Goal: Task Accomplishment & Management: Manage account settings

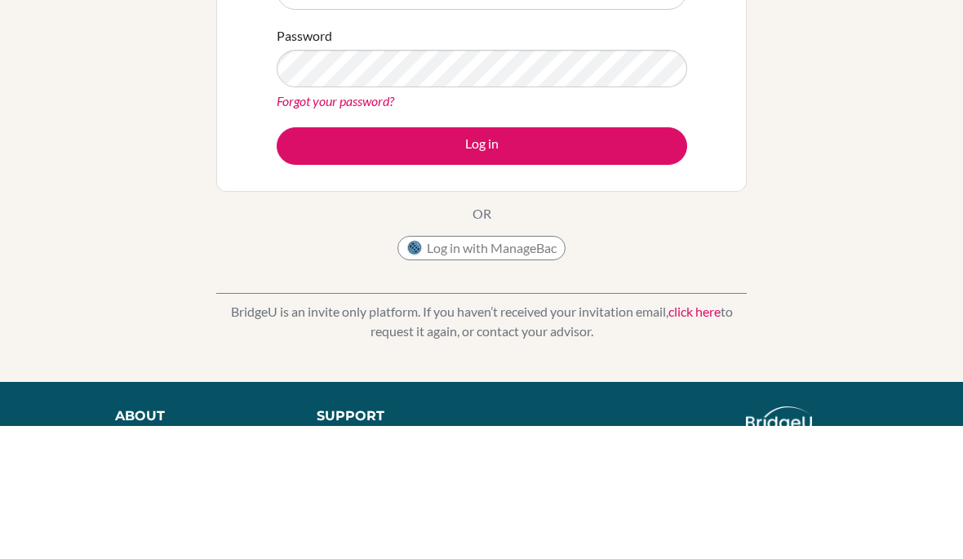
scroll to position [133, 0]
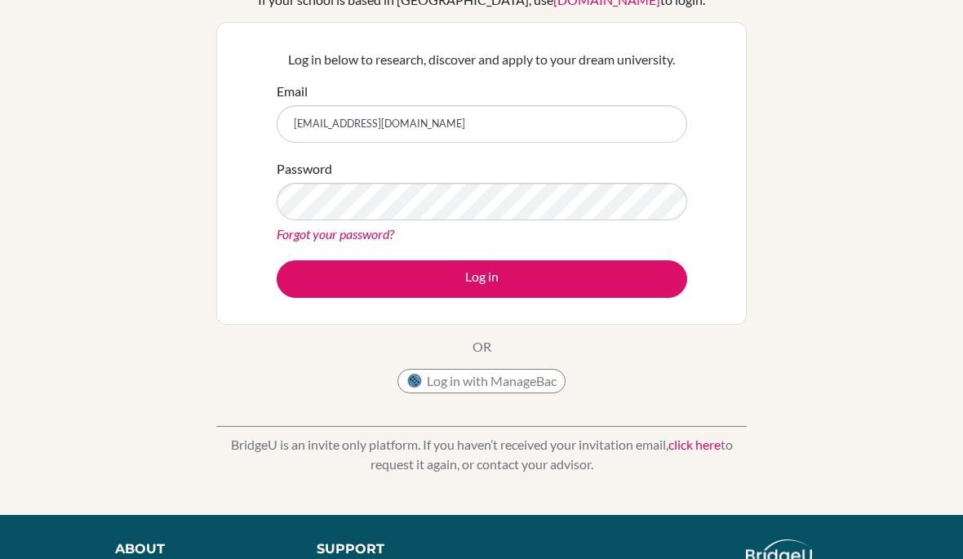
type input "[EMAIL_ADDRESS][DOMAIN_NAME]"
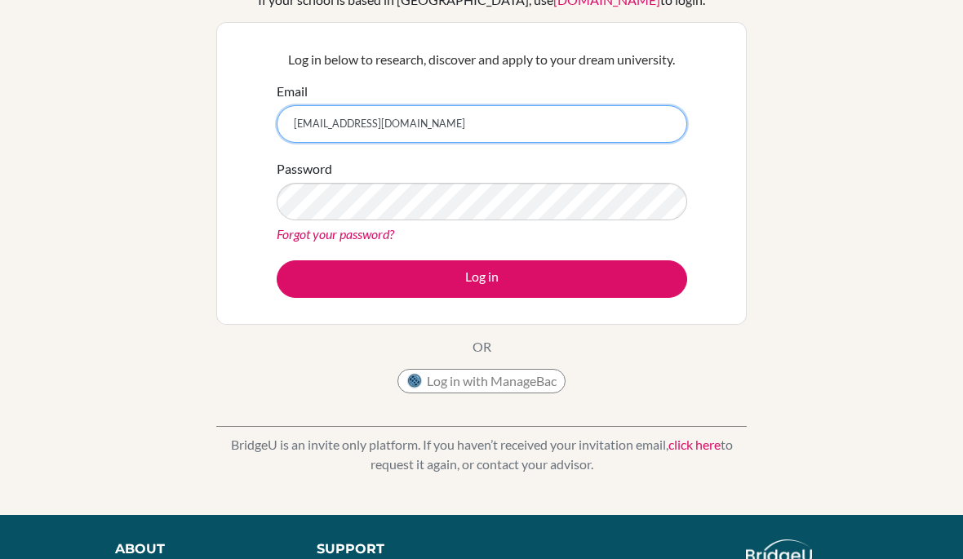
click at [481, 278] on button "Log in" at bounding box center [482, 279] width 410 height 38
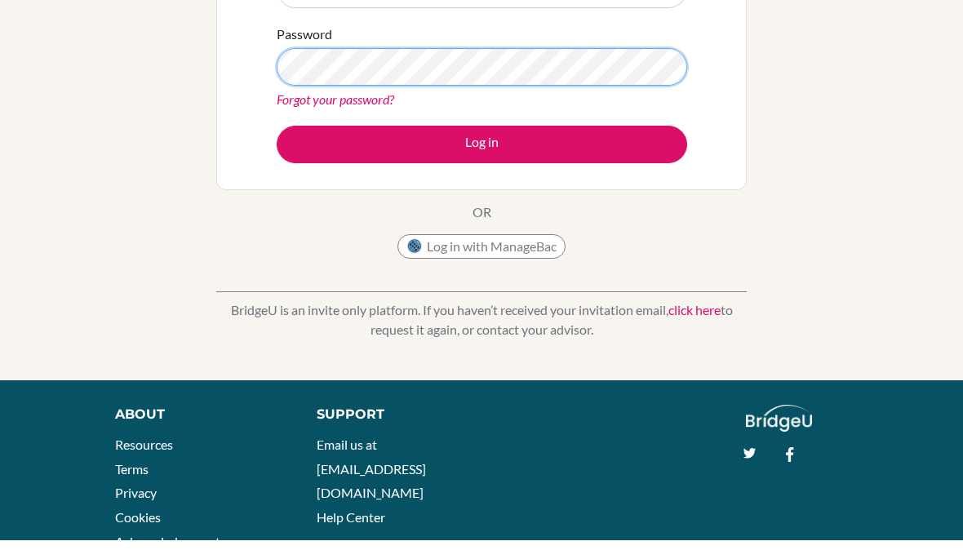
scroll to position [246, 0]
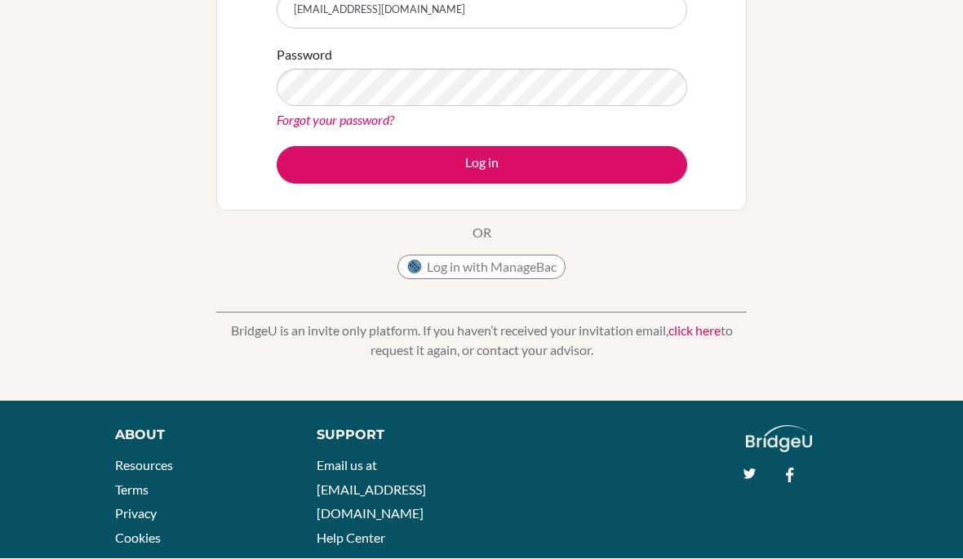
click at [614, 172] on button "Log in" at bounding box center [482, 166] width 410 height 38
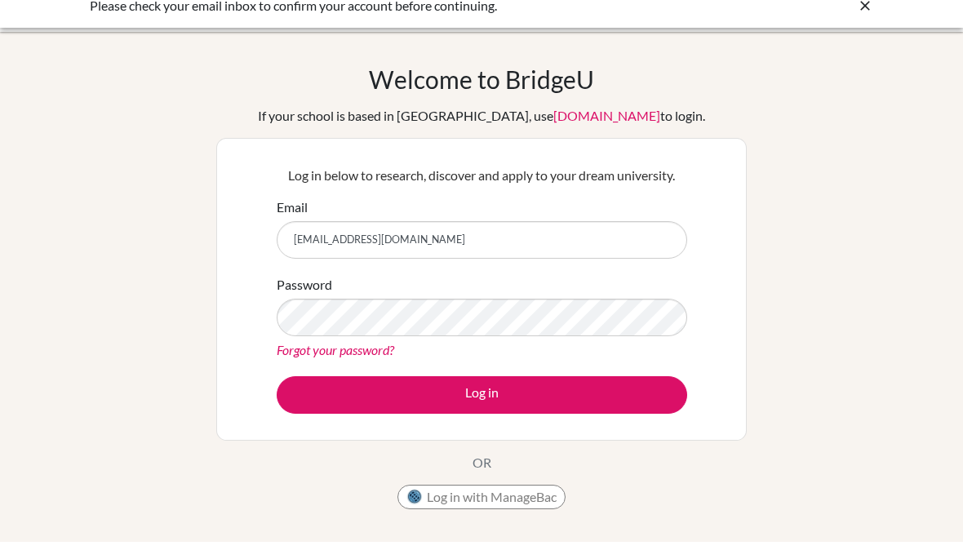
click at [319, 292] on label "Password" at bounding box center [304, 302] width 55 height 20
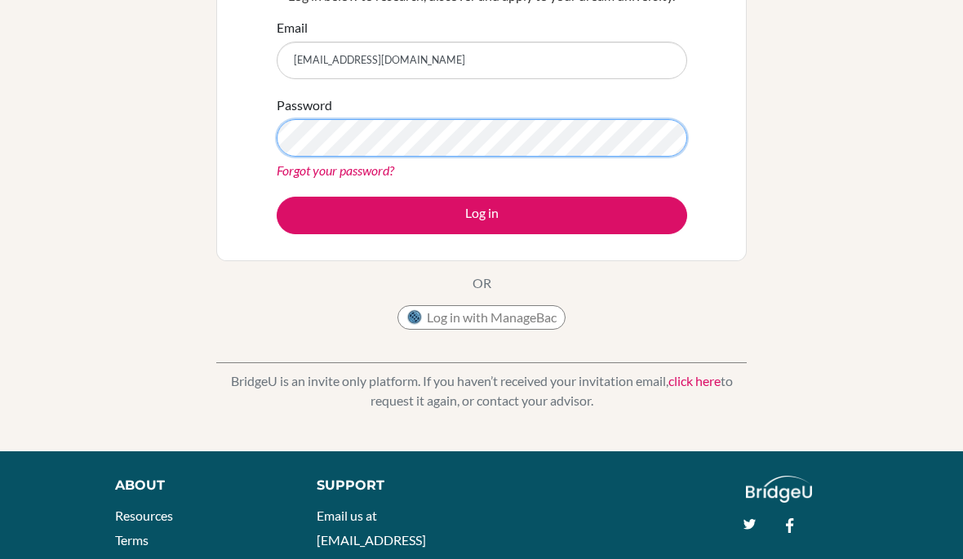
scroll to position [196, 0]
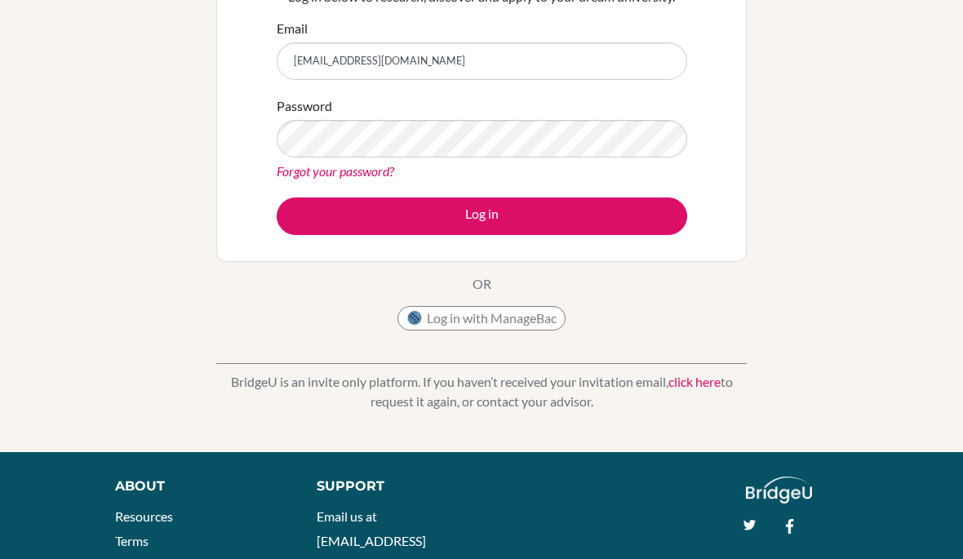
click at [745, 149] on div "Log in below to research, discover and apply to your dream university. Email un…" at bounding box center [481, 110] width 530 height 303
click at [640, 224] on button "Log in" at bounding box center [482, 216] width 410 height 38
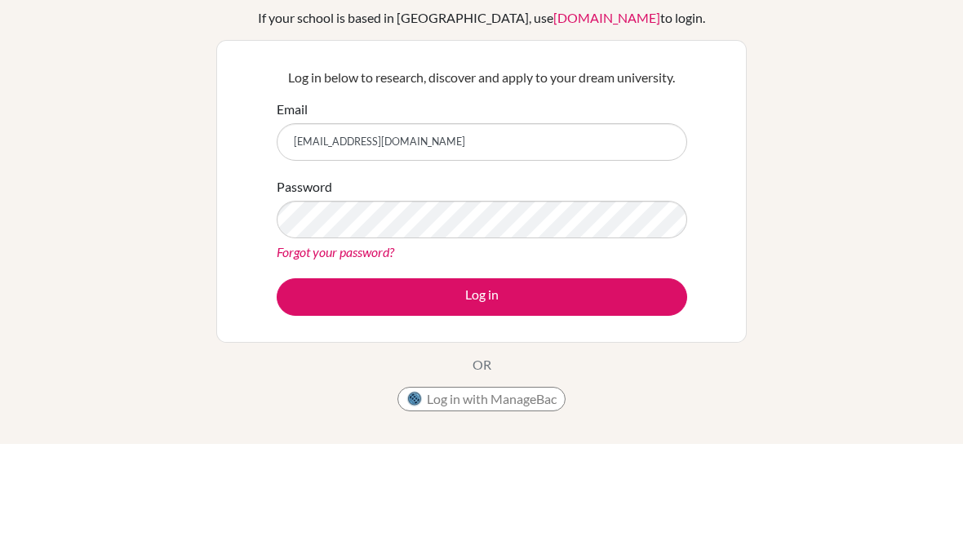
scroll to position [115, 0]
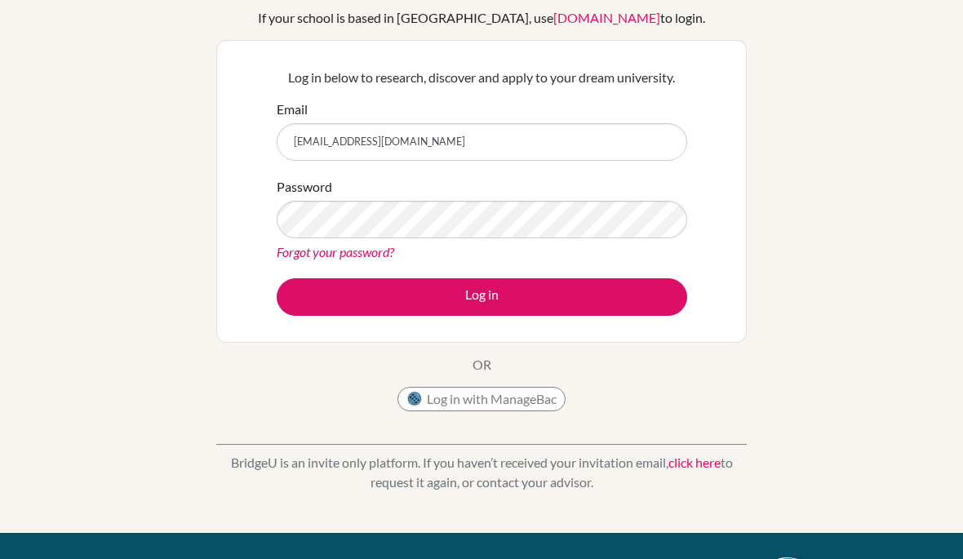
click at [599, 188] on div "Password Forgot your password?" at bounding box center [482, 219] width 410 height 85
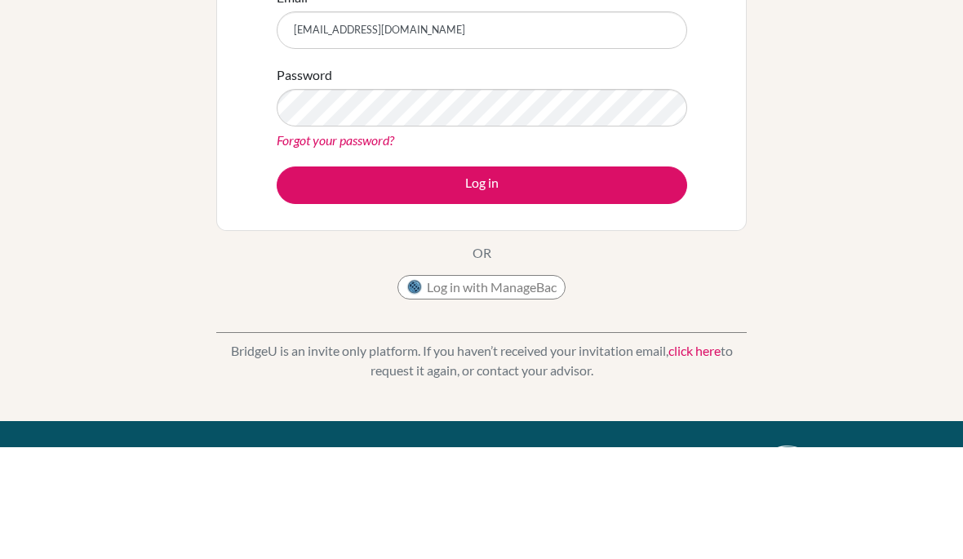
click at [632, 278] on button "Log in" at bounding box center [482, 297] width 410 height 38
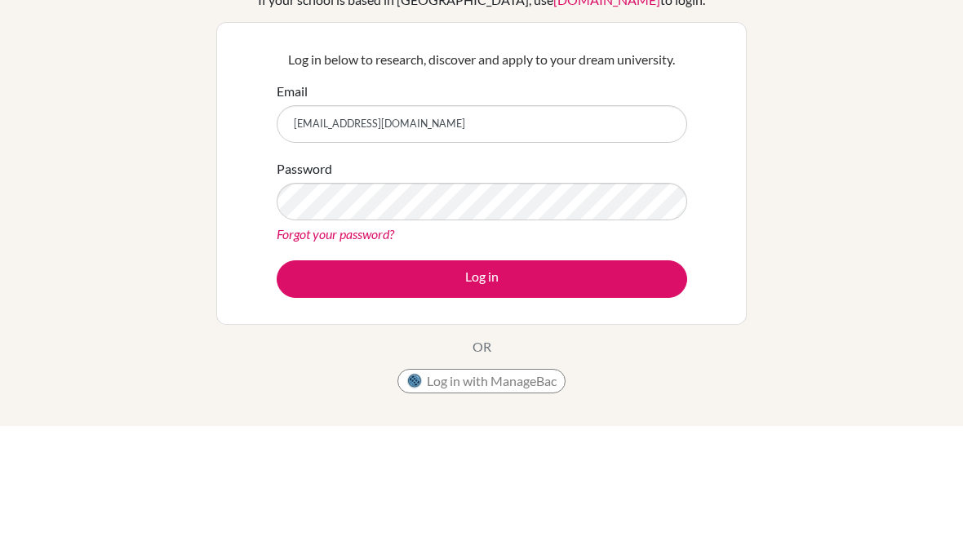
scroll to position [133, 0]
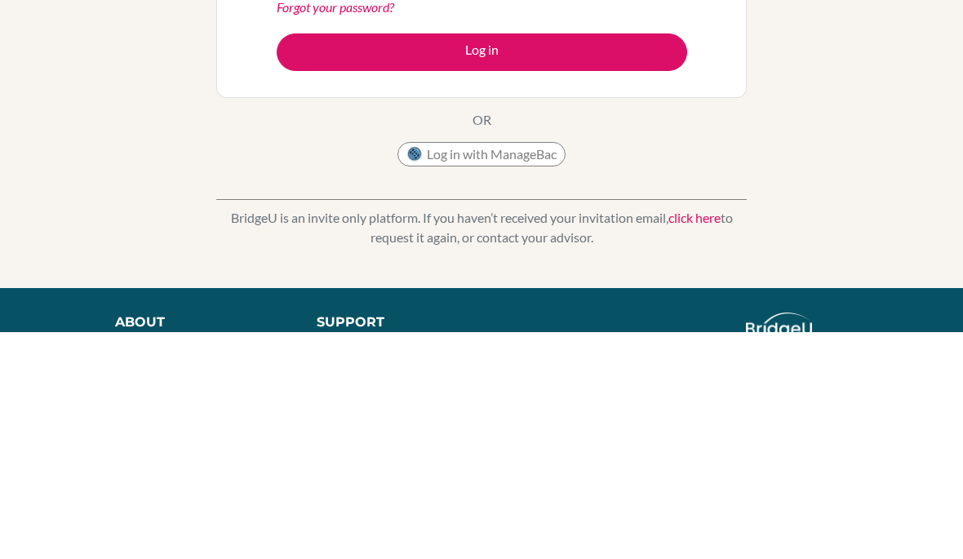
click at [344, 260] on button "Log in" at bounding box center [482, 279] width 410 height 38
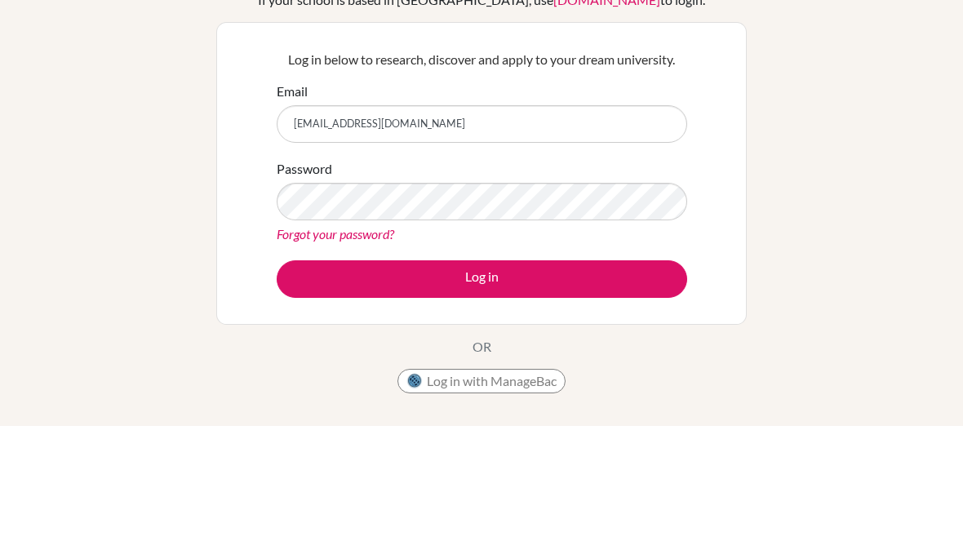
scroll to position [133, 0]
